Goal: Task Accomplishment & Management: Manage account settings

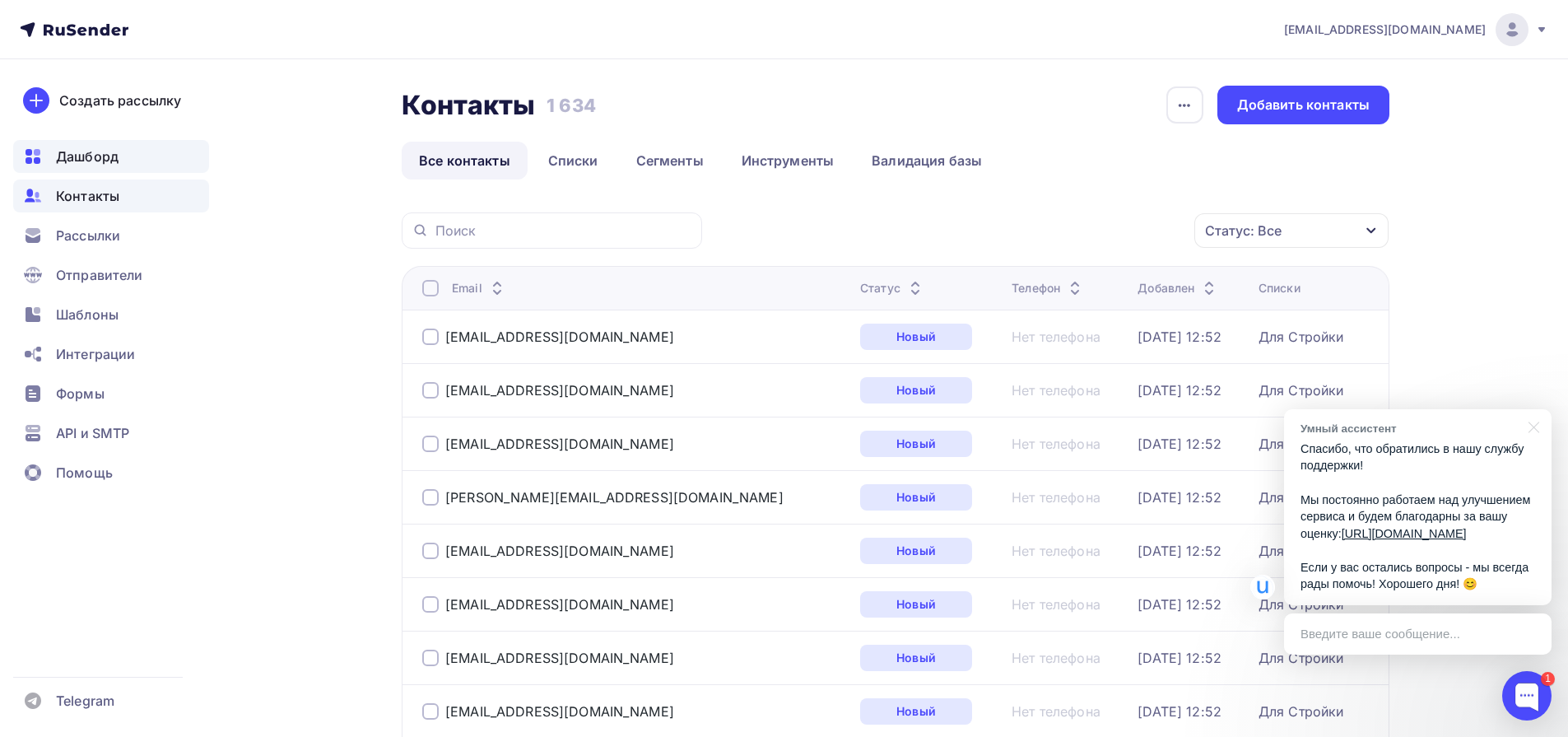
click at [90, 165] on span "Дашборд" at bounding box center [87, 156] width 63 height 20
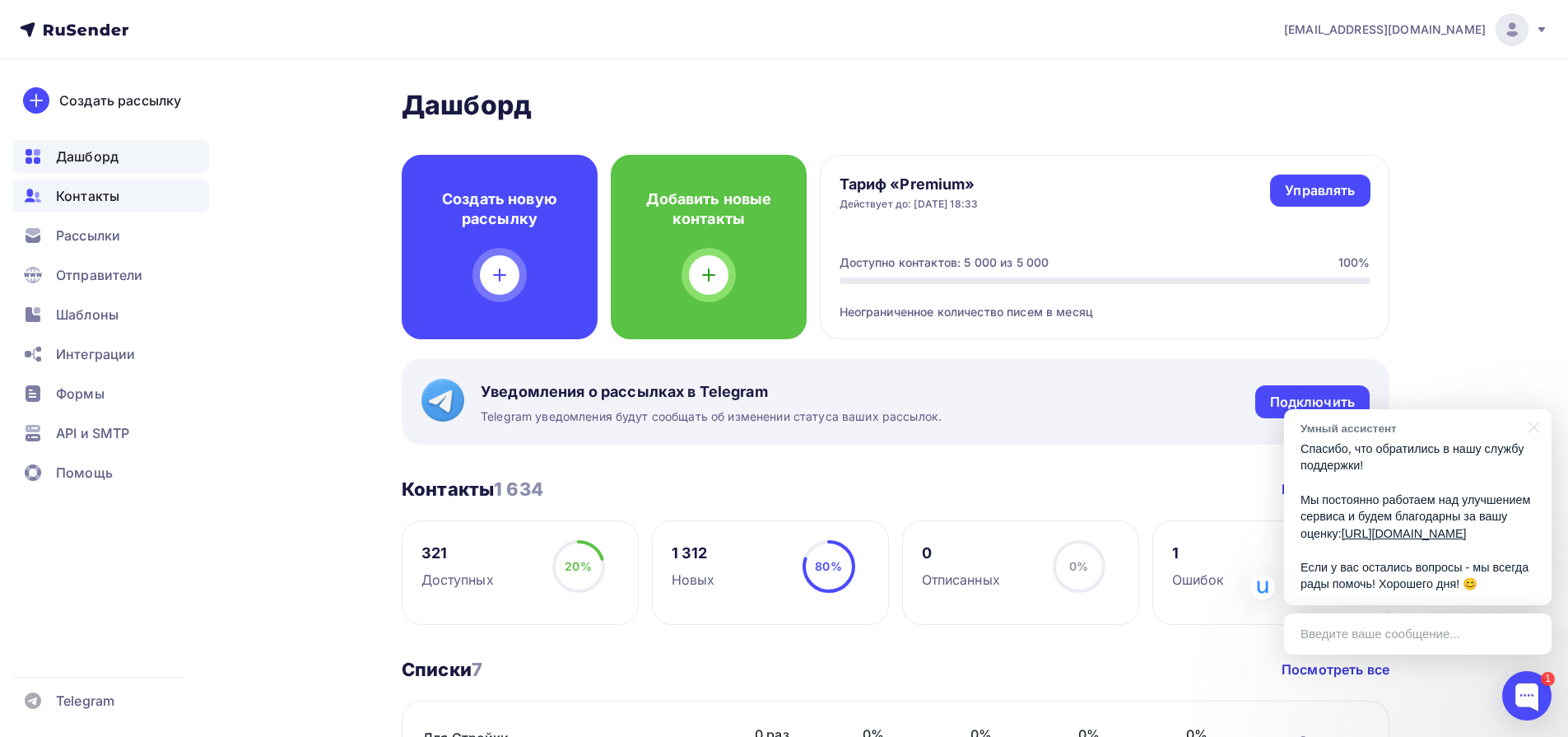
click at [124, 201] on div "Контакты" at bounding box center [111, 196] width 196 height 33
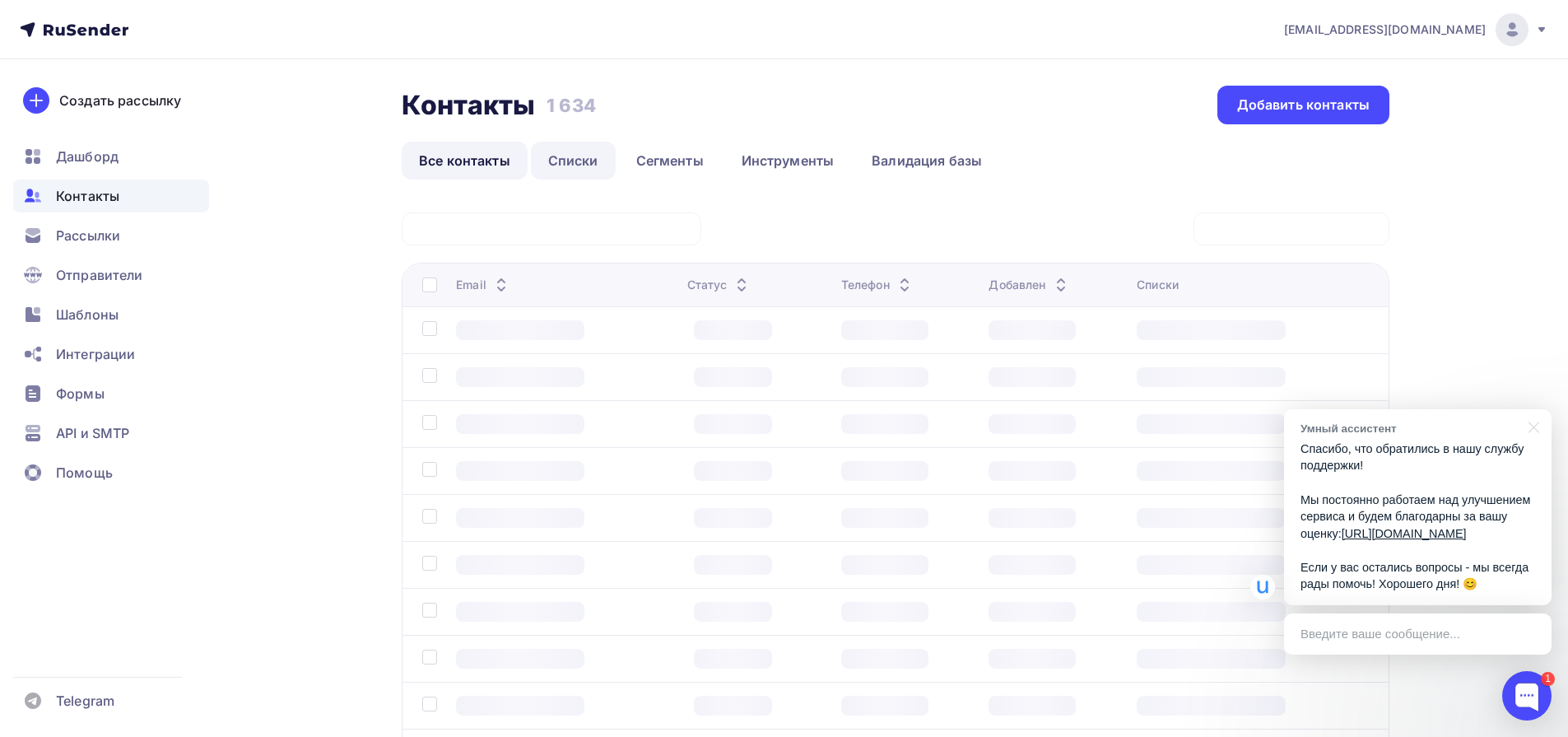
click at [572, 162] on link "Списки" at bounding box center [573, 161] width 85 height 38
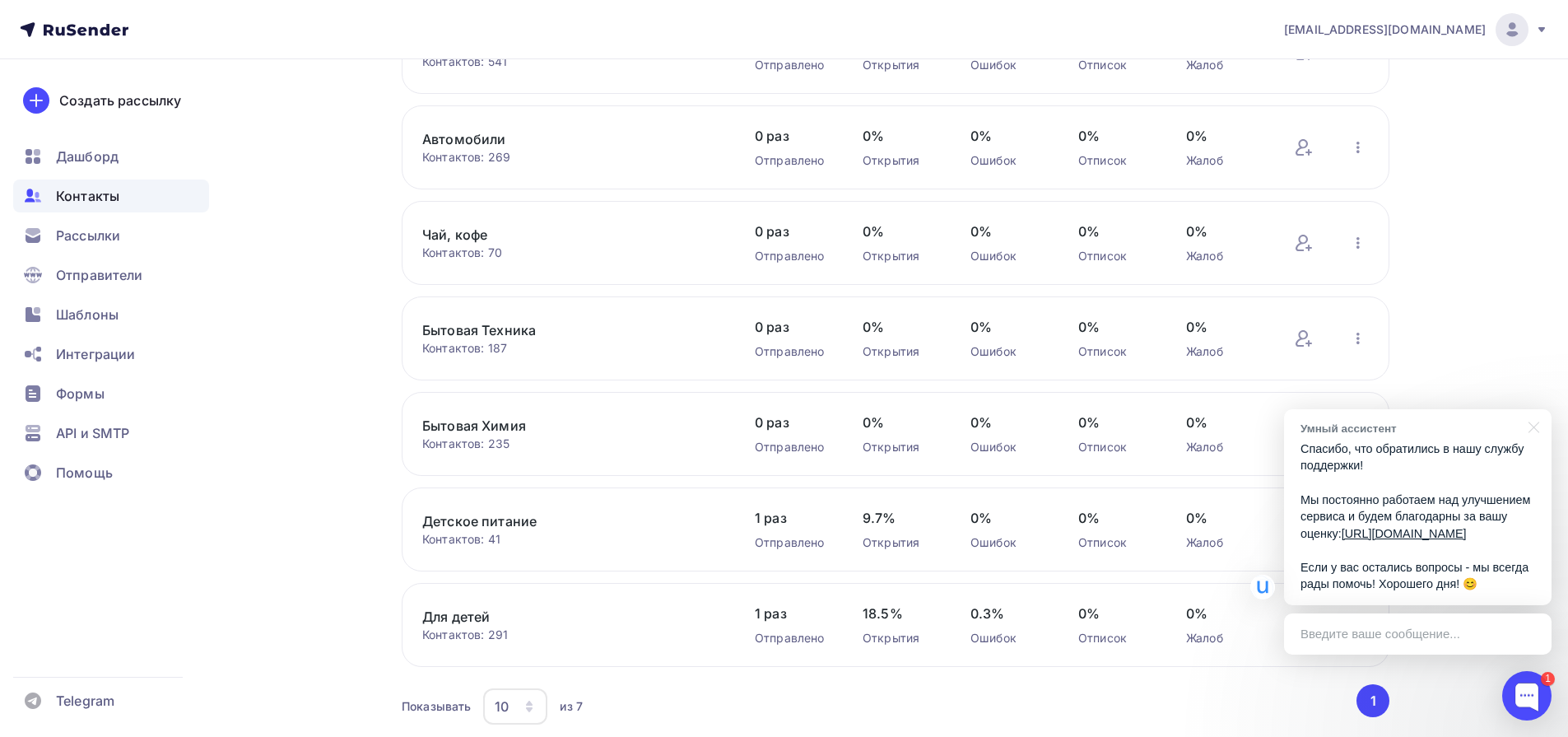
scroll to position [224, 0]
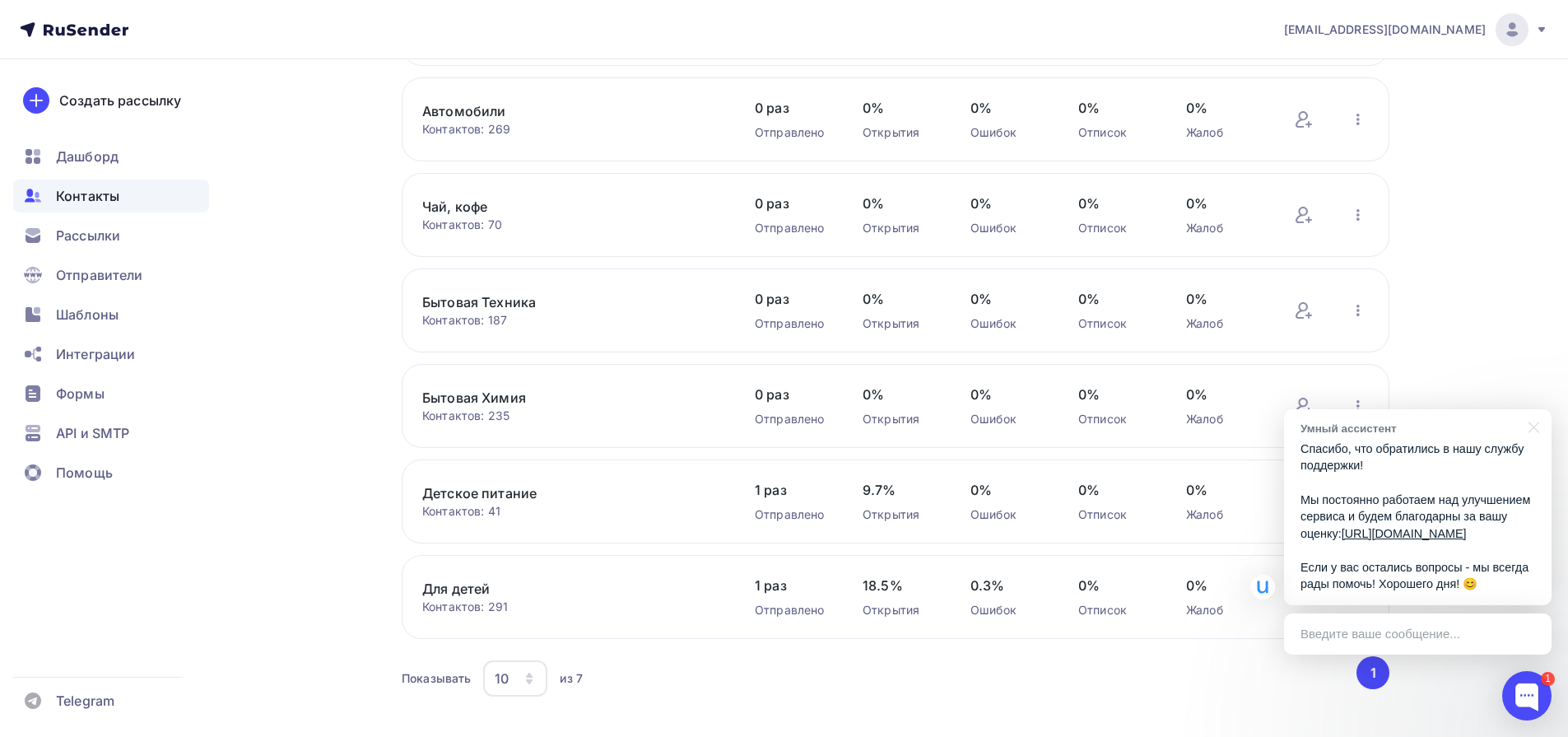
click at [454, 593] on link "Для детей" at bounding box center [562, 588] width 280 height 20
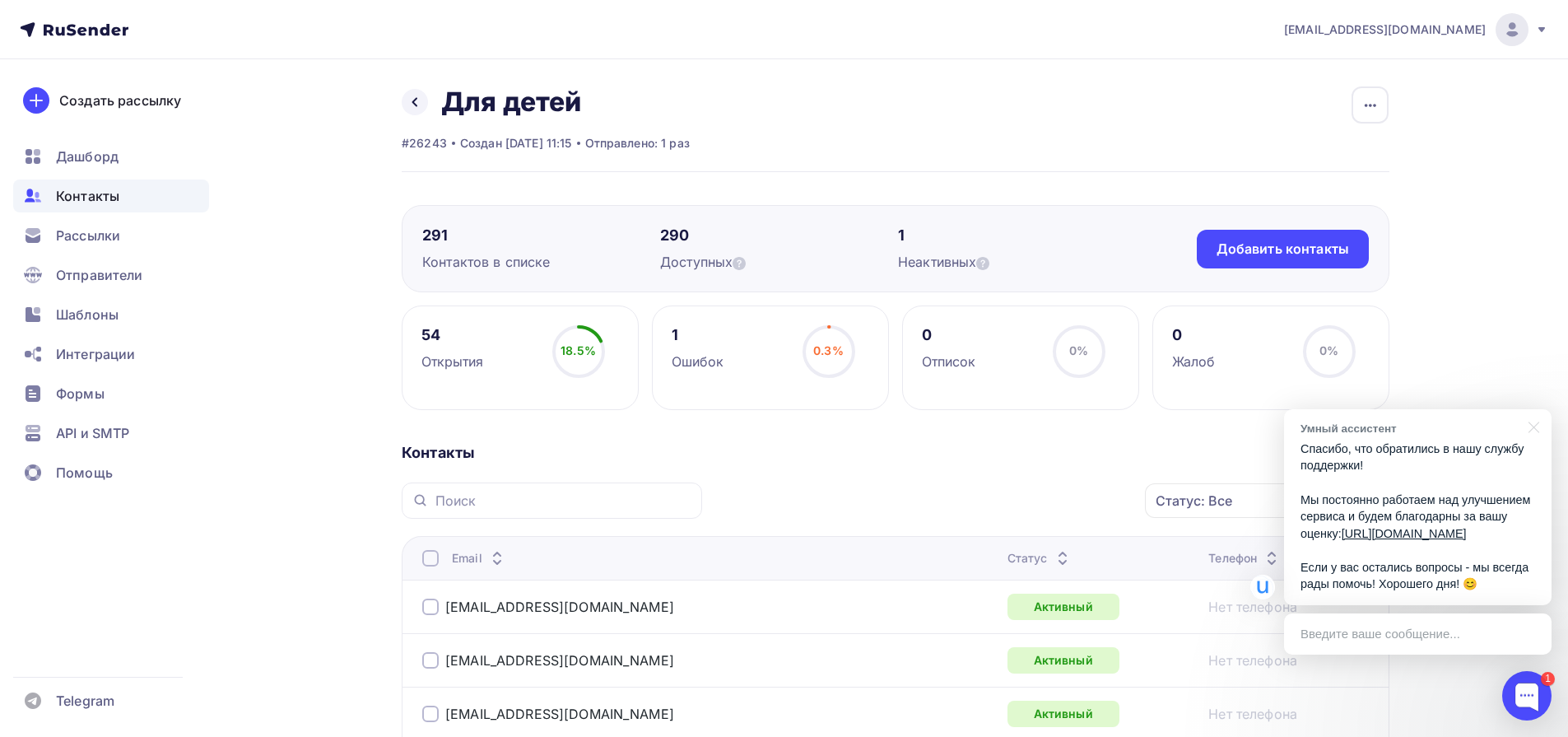
click at [1008, 564] on div "Статус" at bounding box center [1040, 558] width 65 height 16
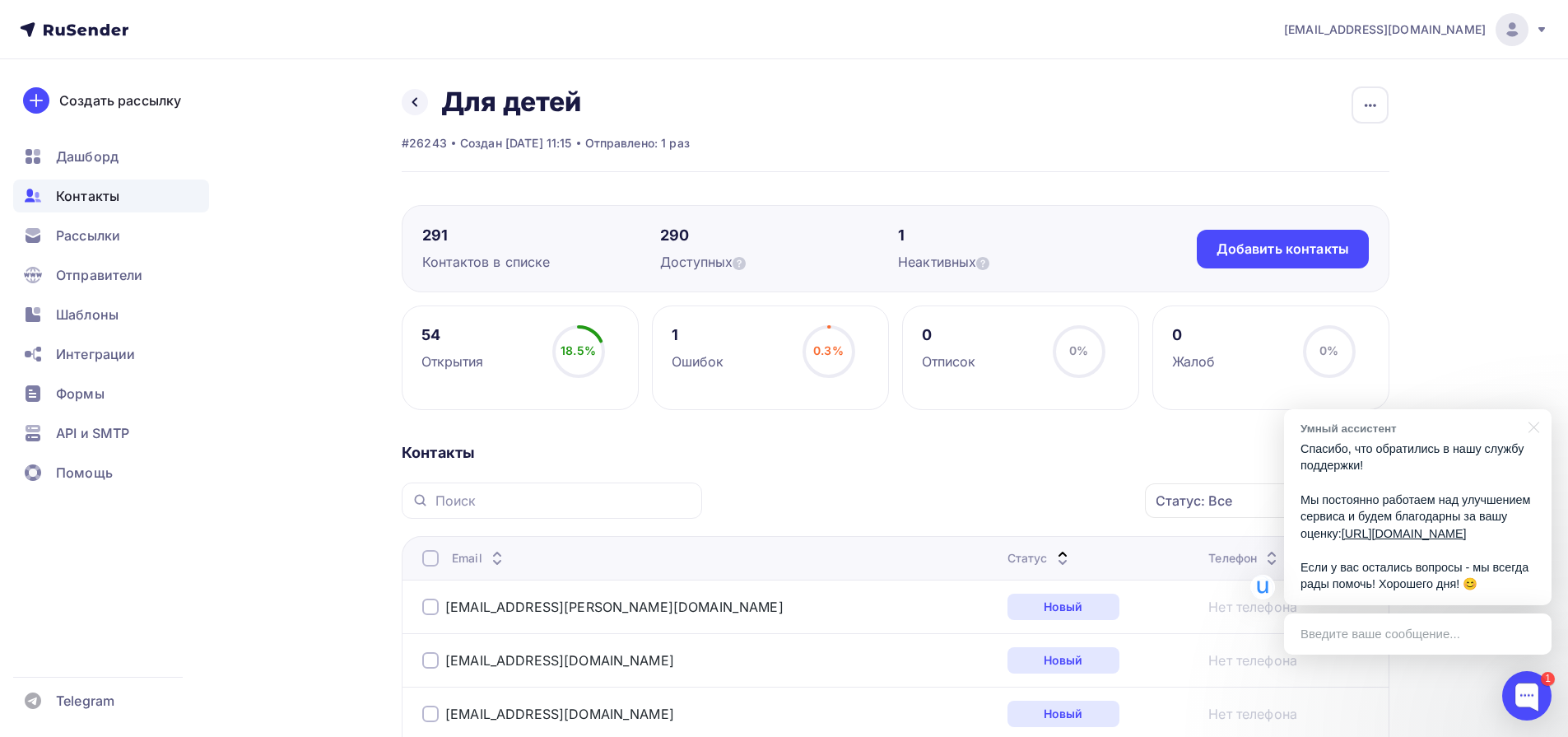
click at [1008, 556] on div "Статус" at bounding box center [1040, 558] width 65 height 16
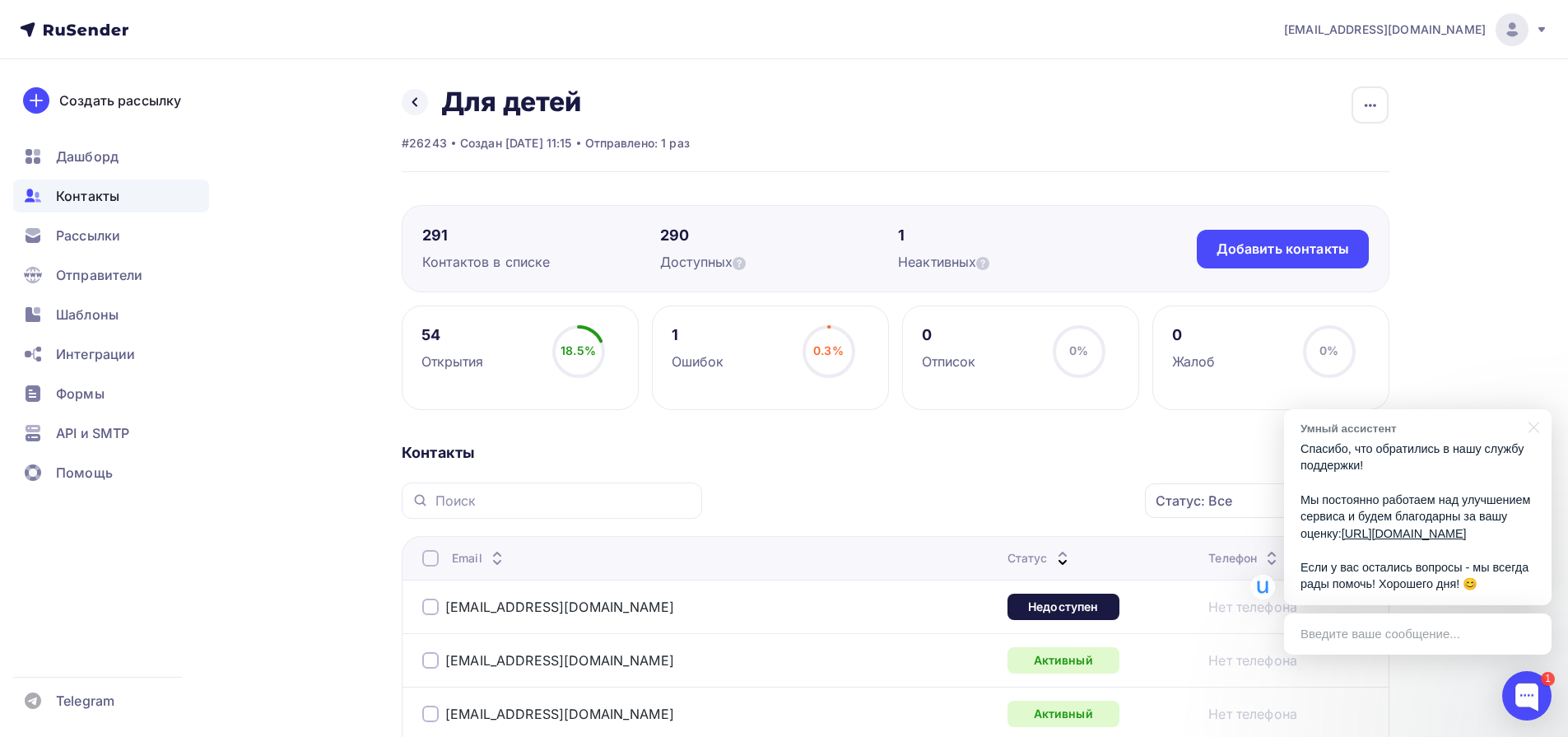
click at [429, 610] on div at bounding box center [430, 606] width 16 height 16
click at [1536, 411] on div at bounding box center [1531, 425] width 41 height 34
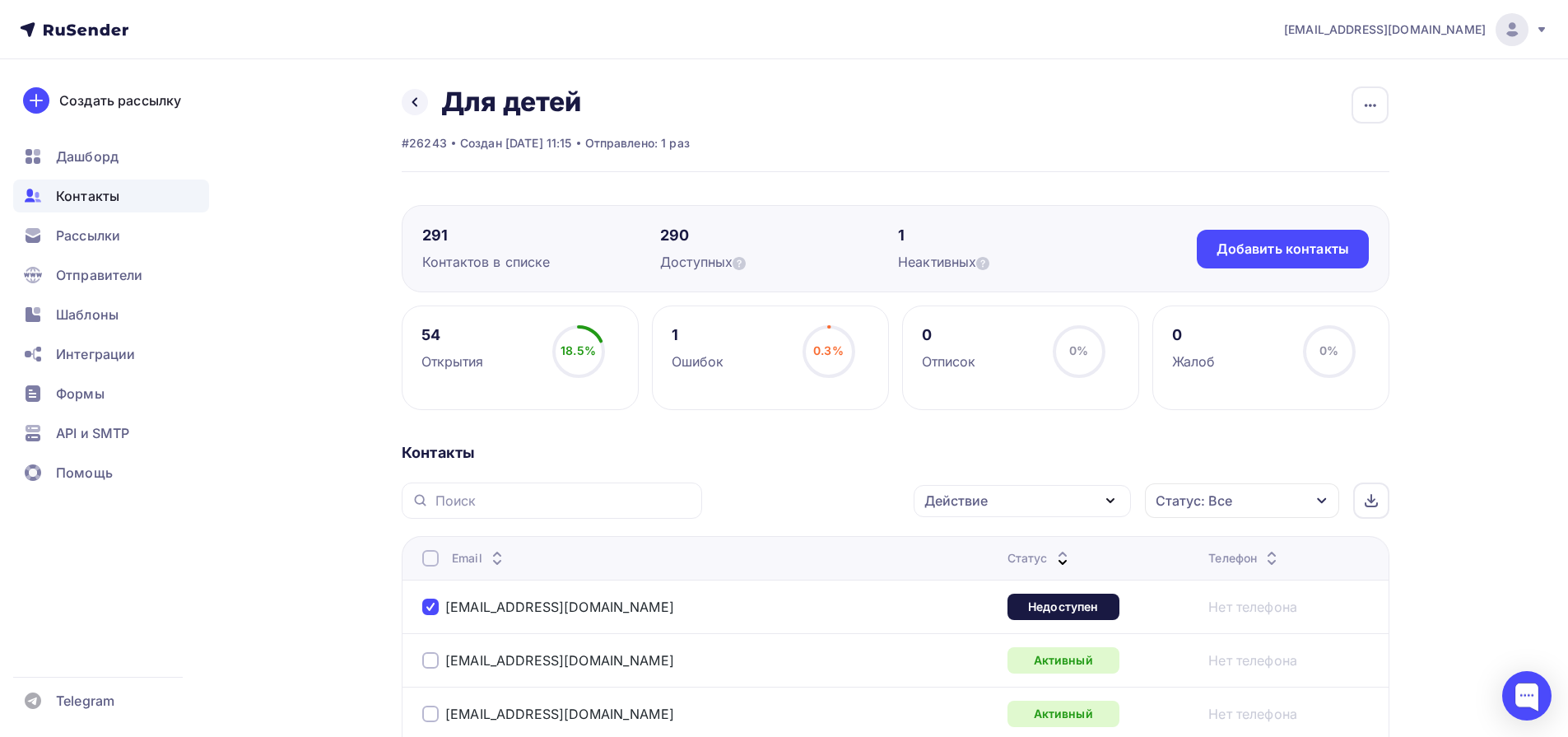
click at [1111, 507] on icon "button" at bounding box center [1110, 500] width 20 height 20
click at [1055, 613] on div "Удалить" at bounding box center [1022, 615] width 178 height 20
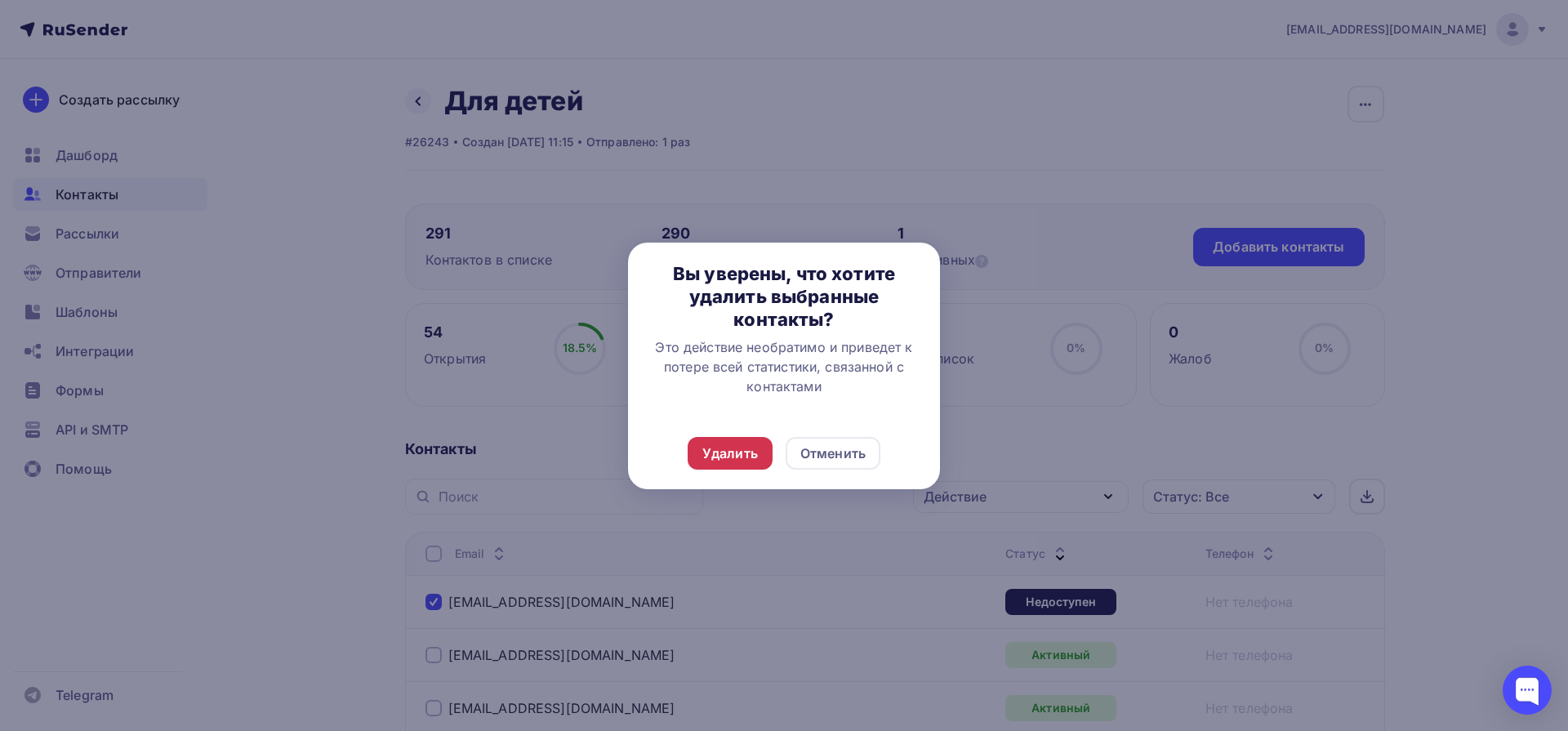
click at [737, 448] on div "Удалить" at bounding box center [730, 453] width 56 height 20
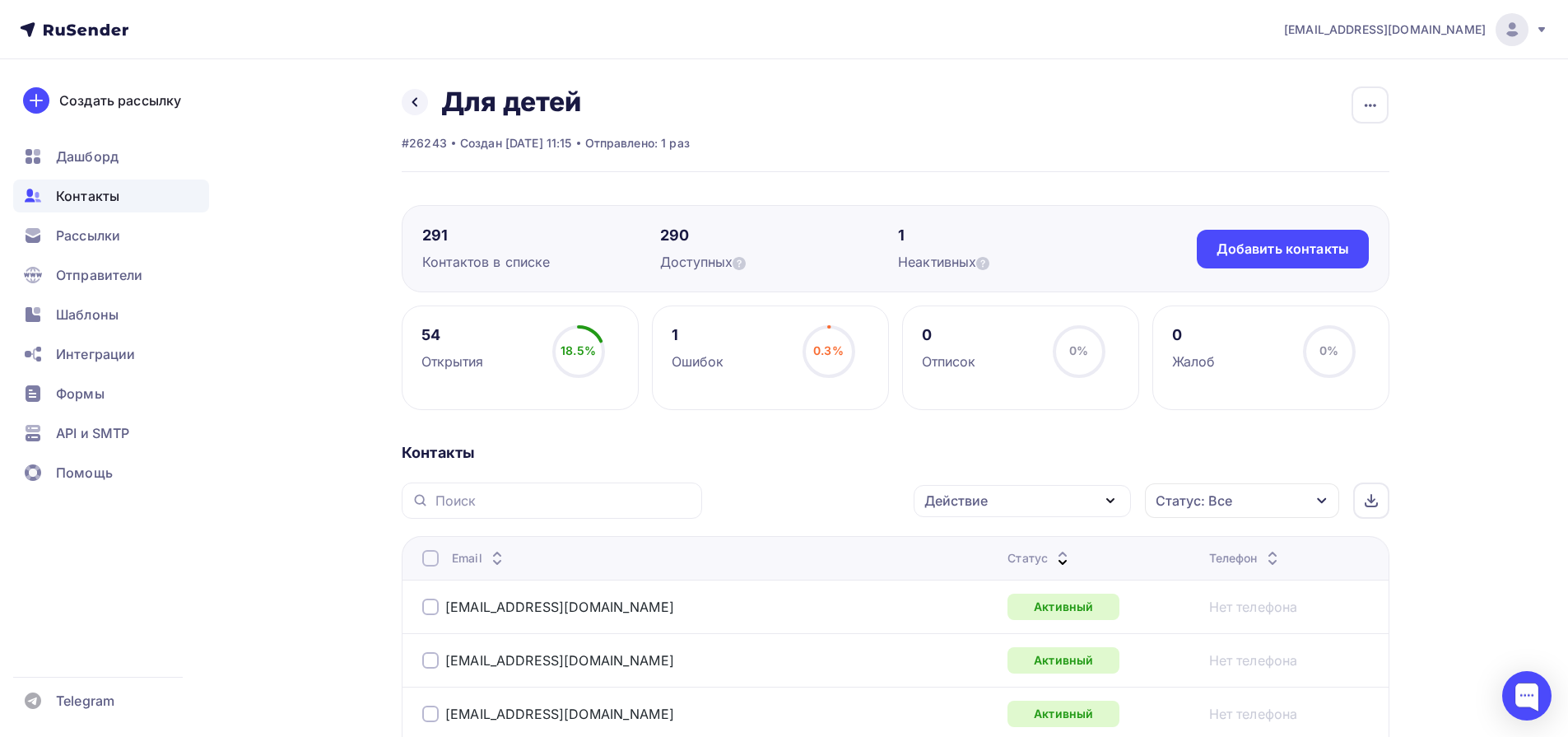
click at [104, 194] on span "Контакты" at bounding box center [88, 195] width 64 height 20
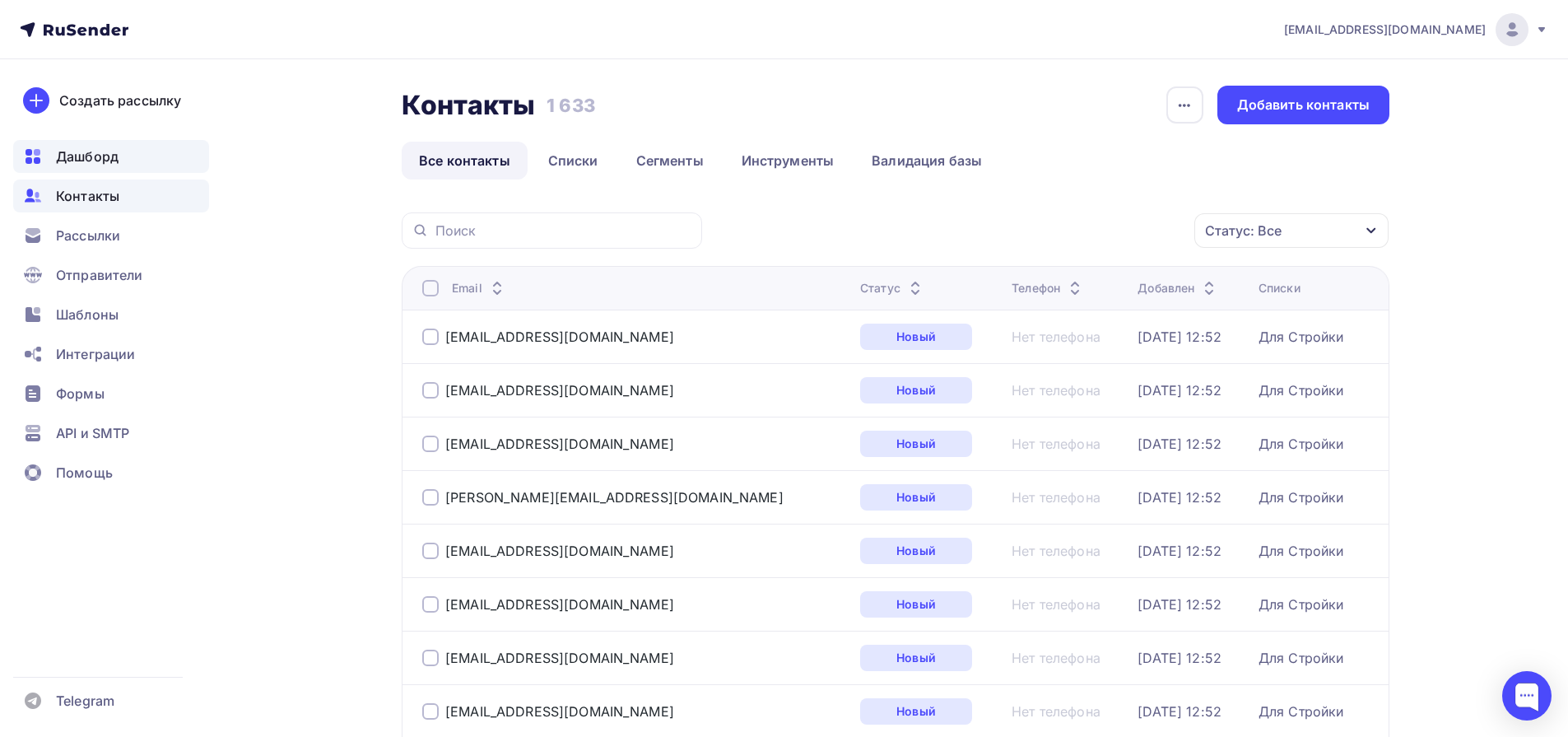
click at [106, 160] on span "Дашборд" at bounding box center [87, 156] width 63 height 20
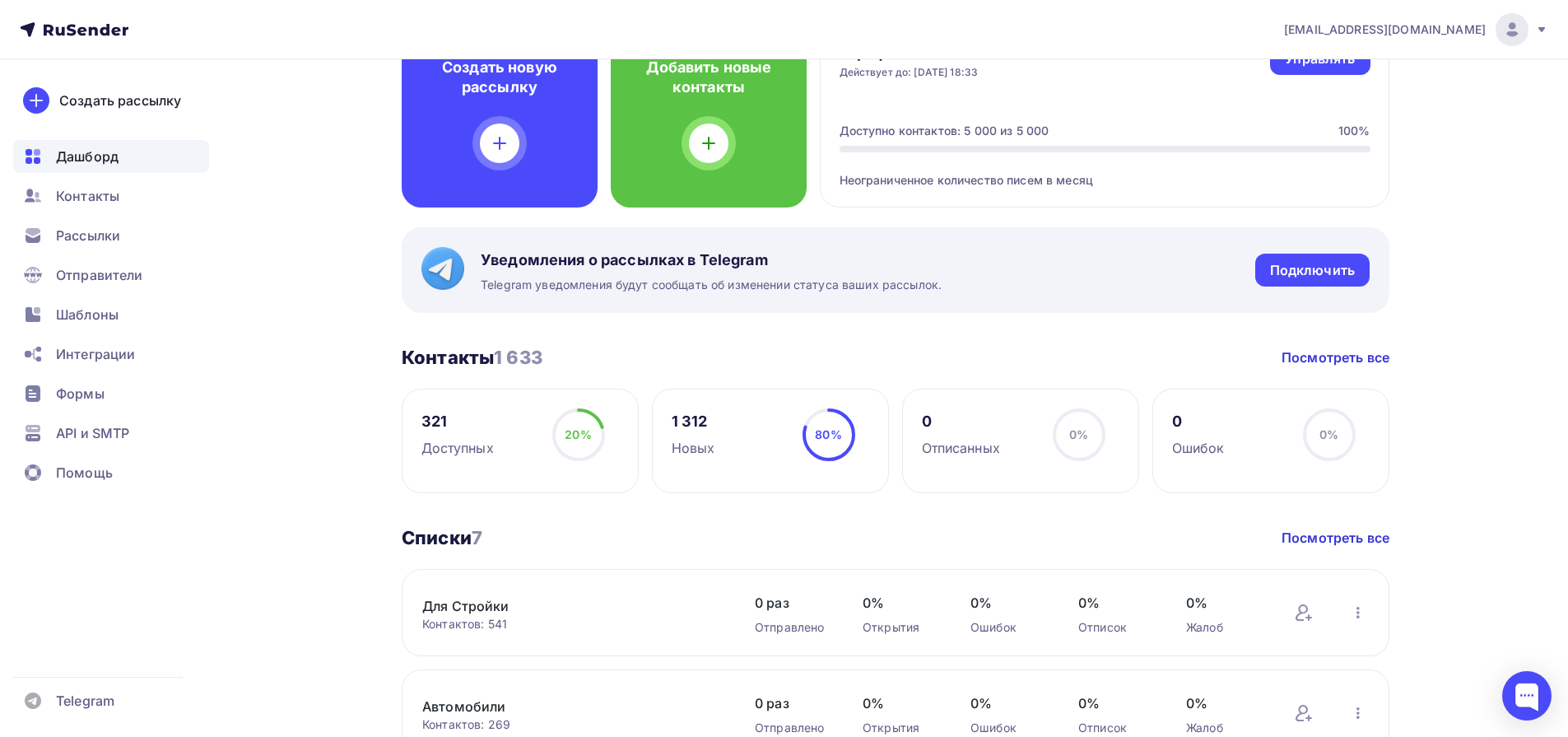
scroll to position [254, 0]
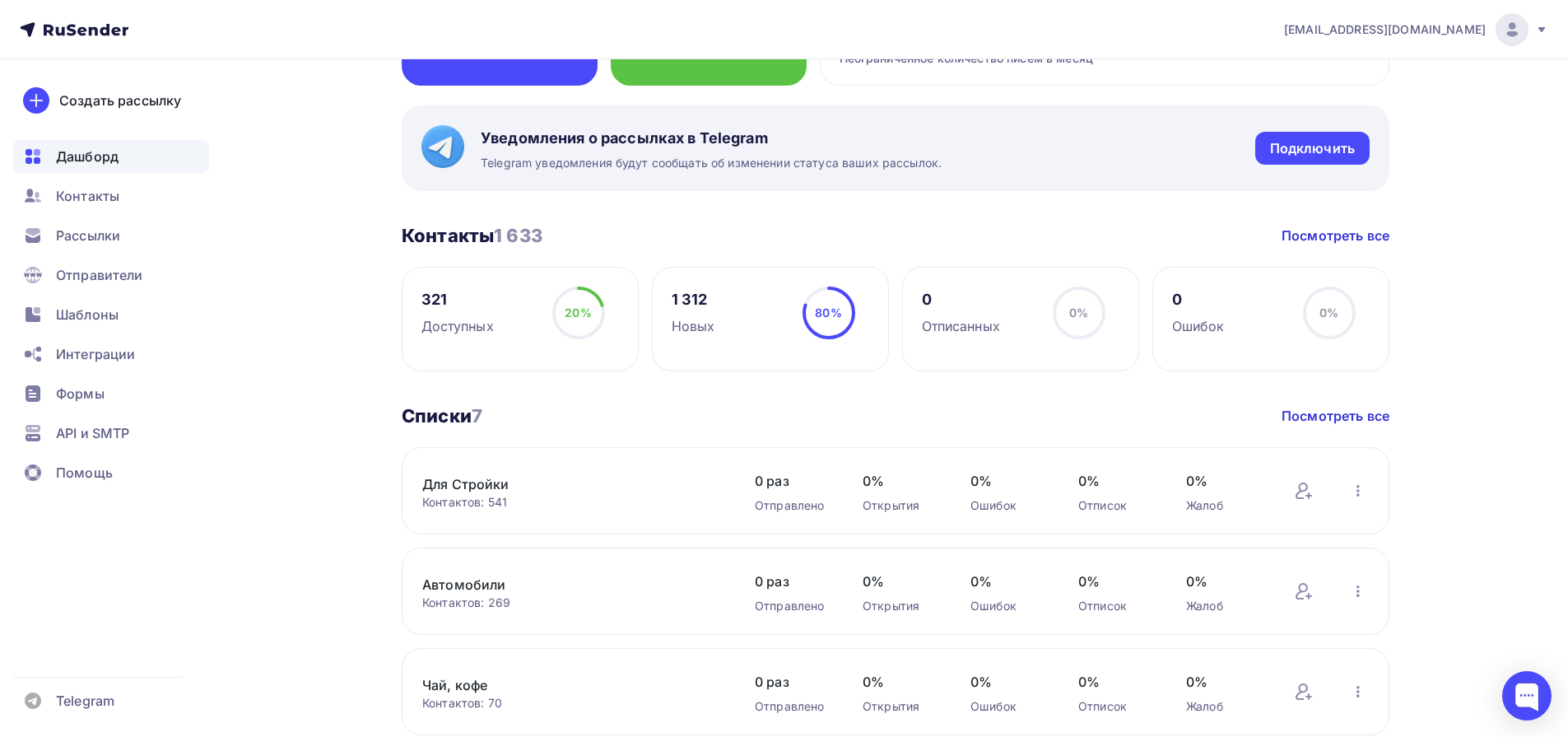
drag, startPoint x: 381, startPoint y: 406, endPoint x: 514, endPoint y: 419, distance: 133.6
click at [514, 419] on div "[PERSON_NAME] Пару шагов, чтобы начать работу! Закрыть Выполните эти шаги, чтоб…" at bounding box center [784, 567] width 1349 height 1525
click at [546, 425] on div "Списки 7 Списки 7 Посмотреть все" at bounding box center [896, 416] width 988 height 23
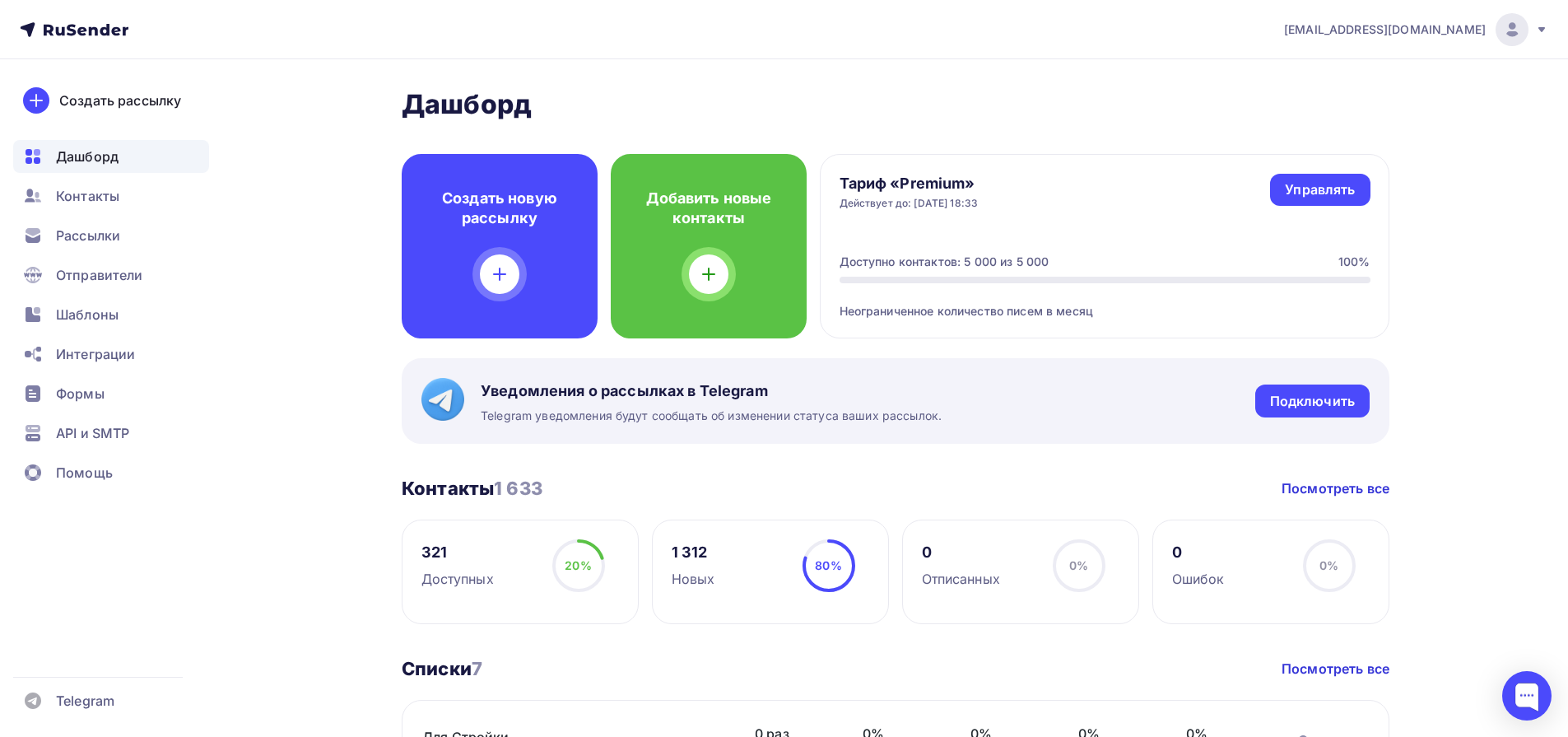
scroll to position [0, 0]
